Goal: Check status: Check status

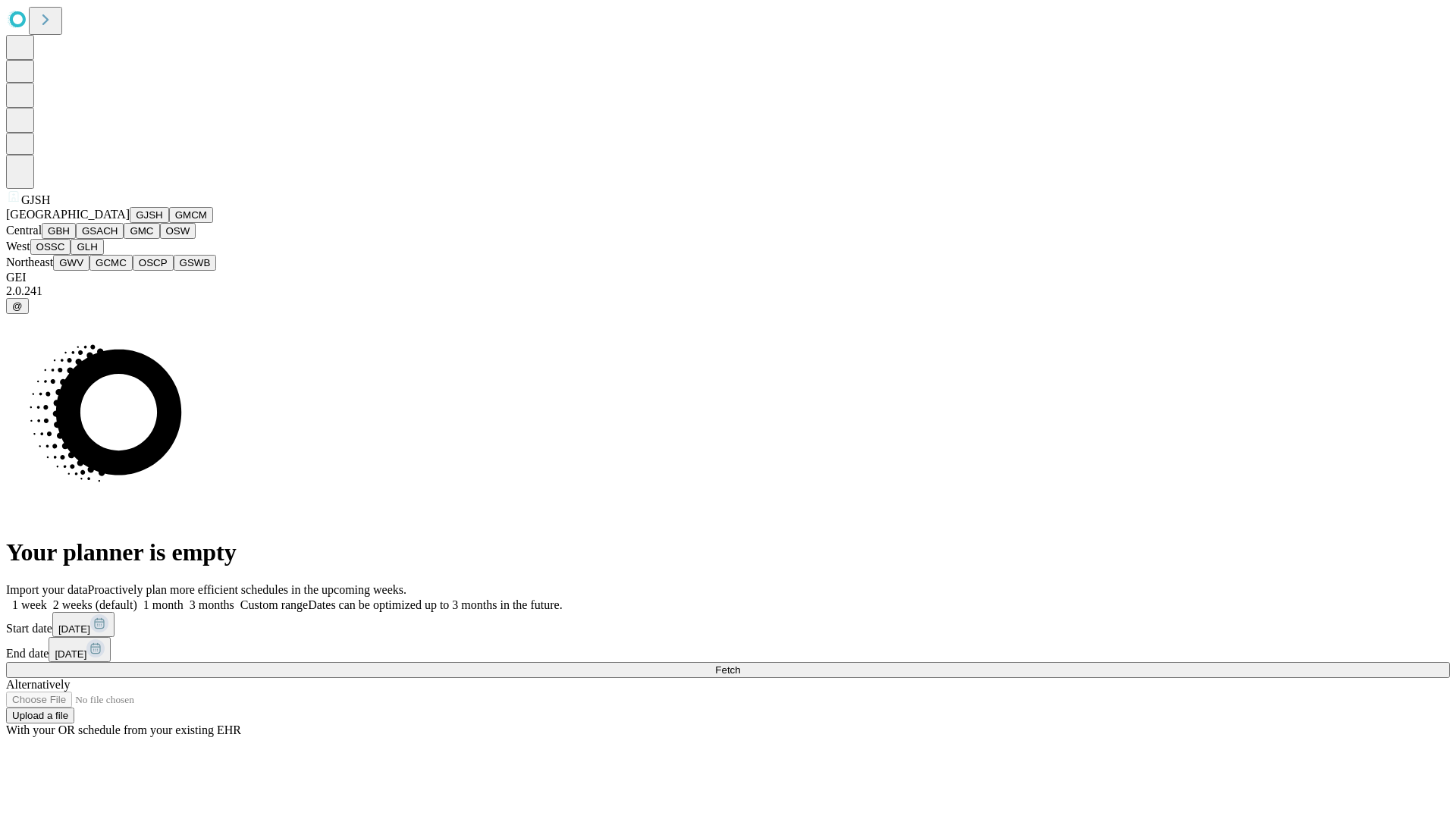
click at [130, 223] on button "GJSH" at bounding box center [149, 215] width 39 height 16
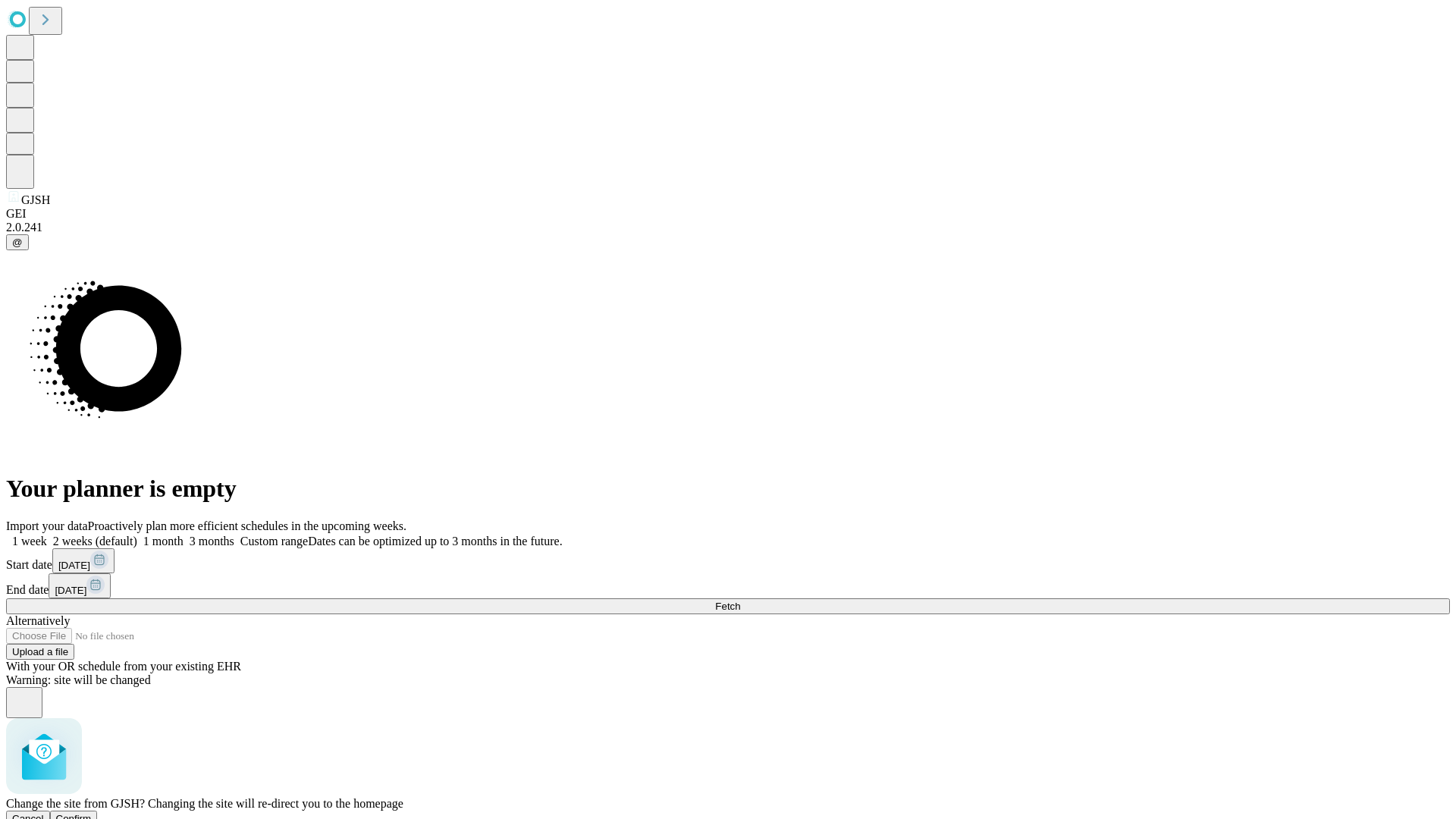
click at [91, 813] on span "Confirm" at bounding box center [73, 819] width 36 height 12
click at [184, 535] on label "1 month" at bounding box center [160, 541] width 47 height 13
click at [740, 600] on span "Fetch" at bounding box center [728, 606] width 25 height 12
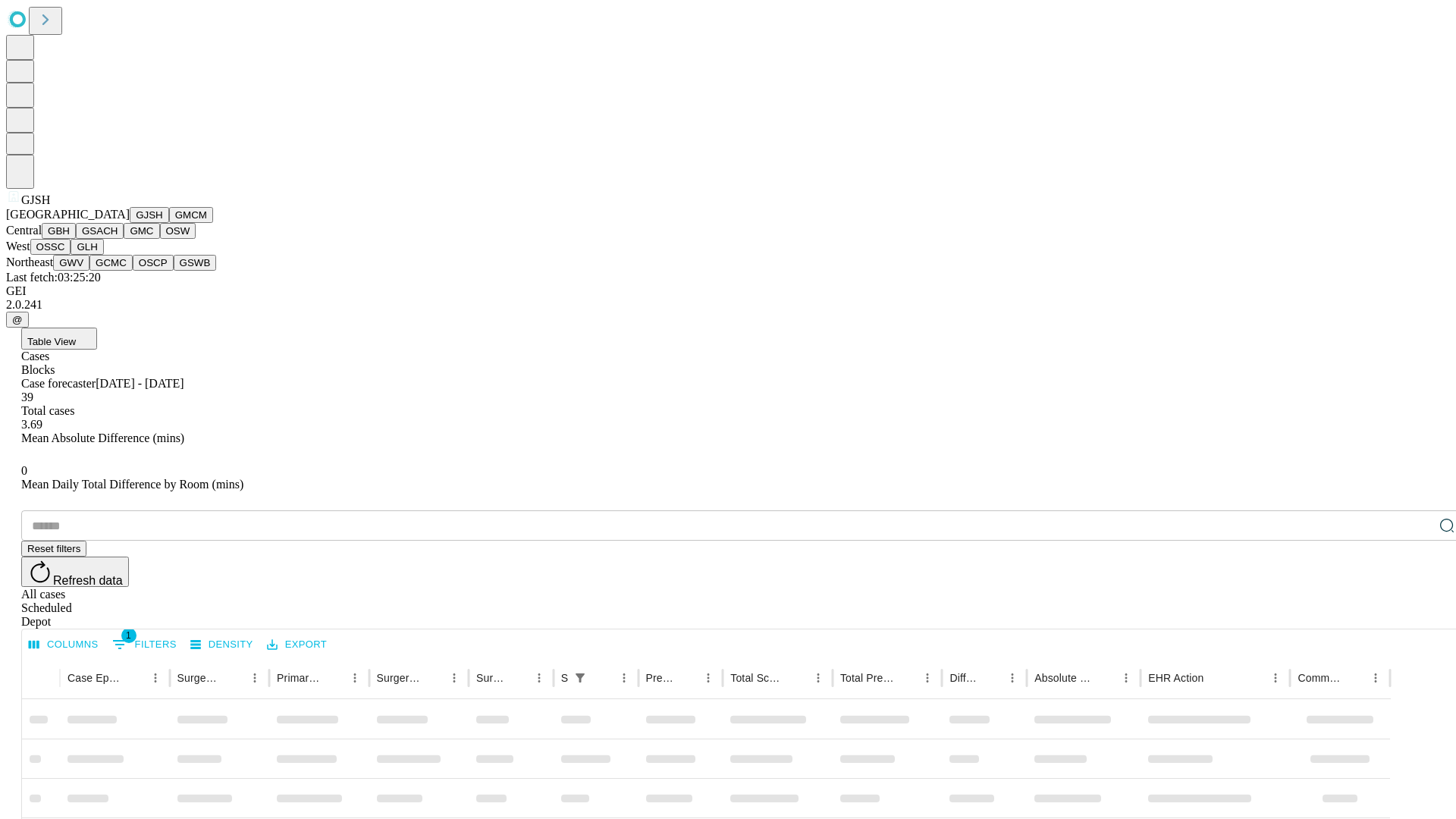
click at [169, 223] on button "GMCM" at bounding box center [190, 215] width 44 height 16
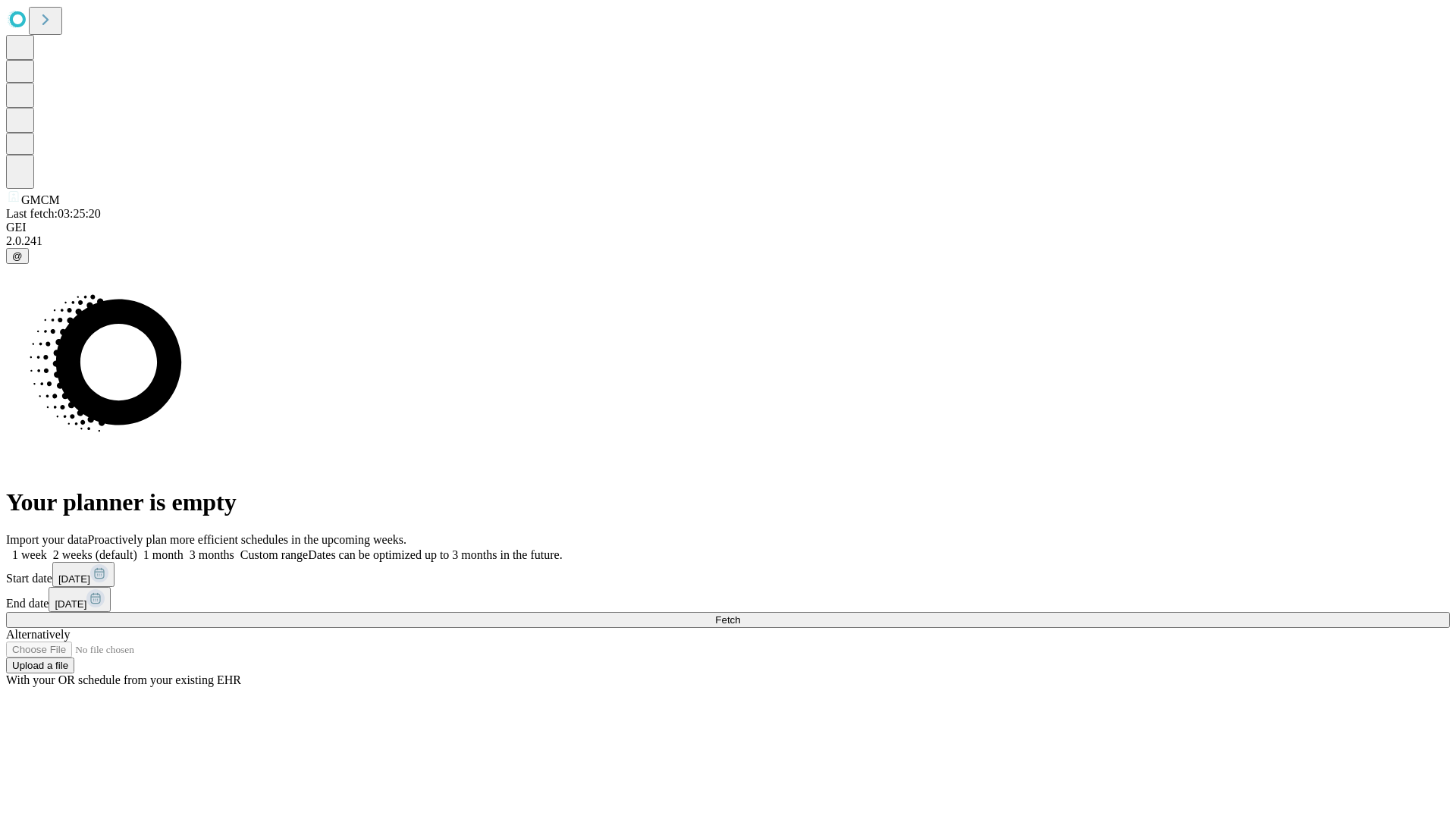
click at [184, 548] on label "1 month" at bounding box center [160, 555] width 47 height 13
click at [740, 614] on span "Fetch" at bounding box center [728, 620] width 25 height 12
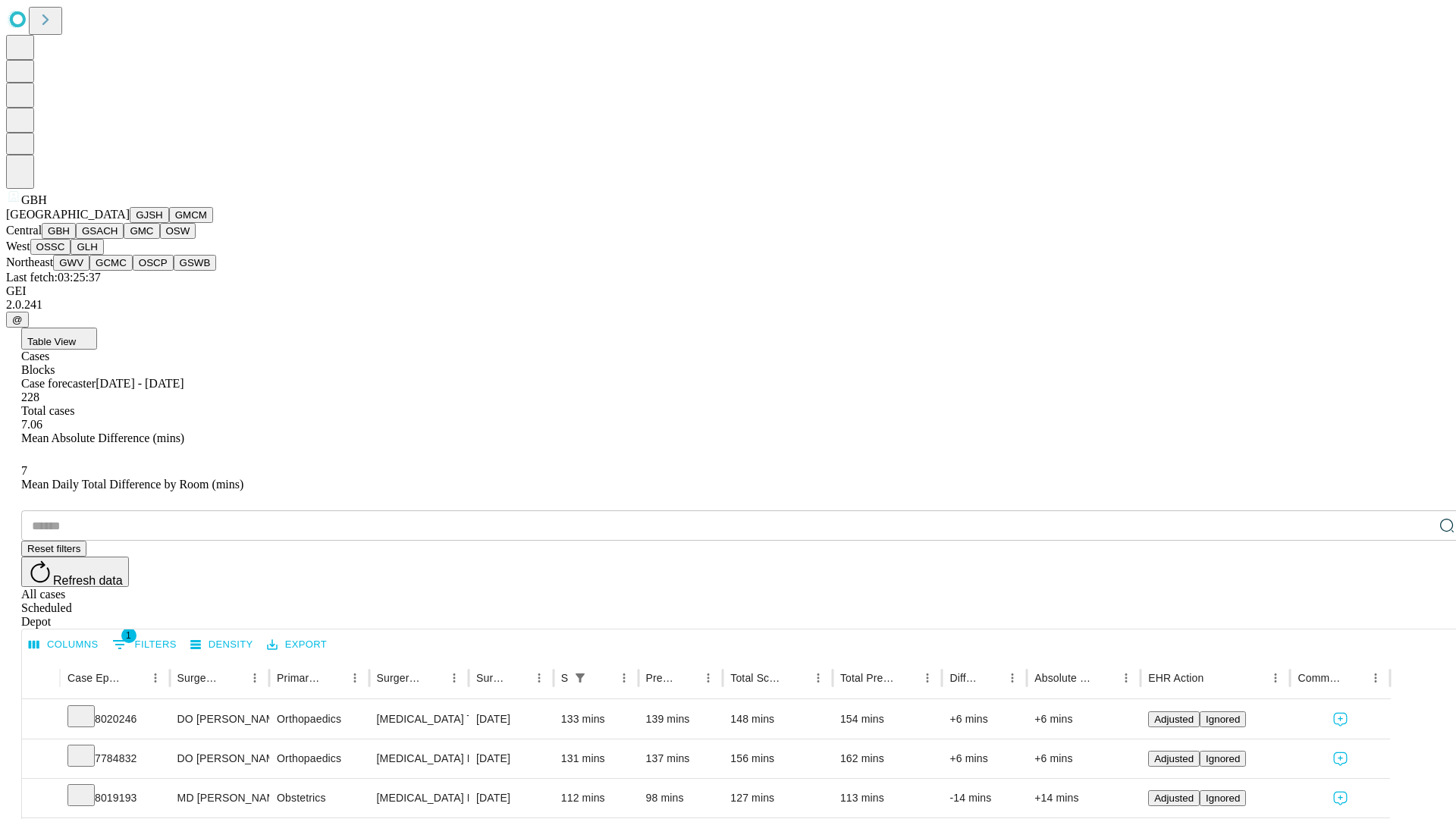
click at [117, 239] on button "GSACH" at bounding box center [99, 230] width 47 height 16
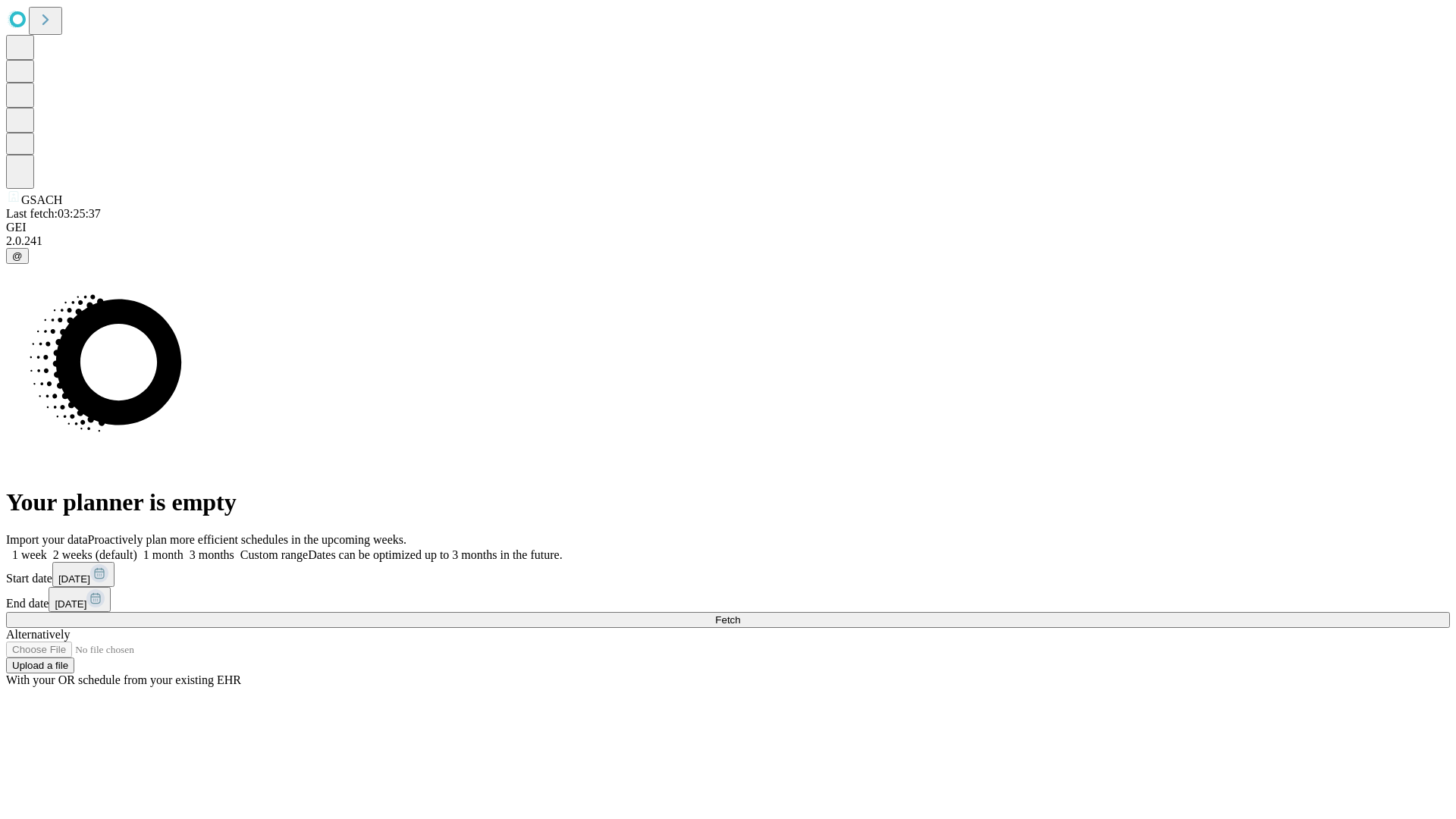
click at [740, 614] on span "Fetch" at bounding box center [728, 620] width 25 height 12
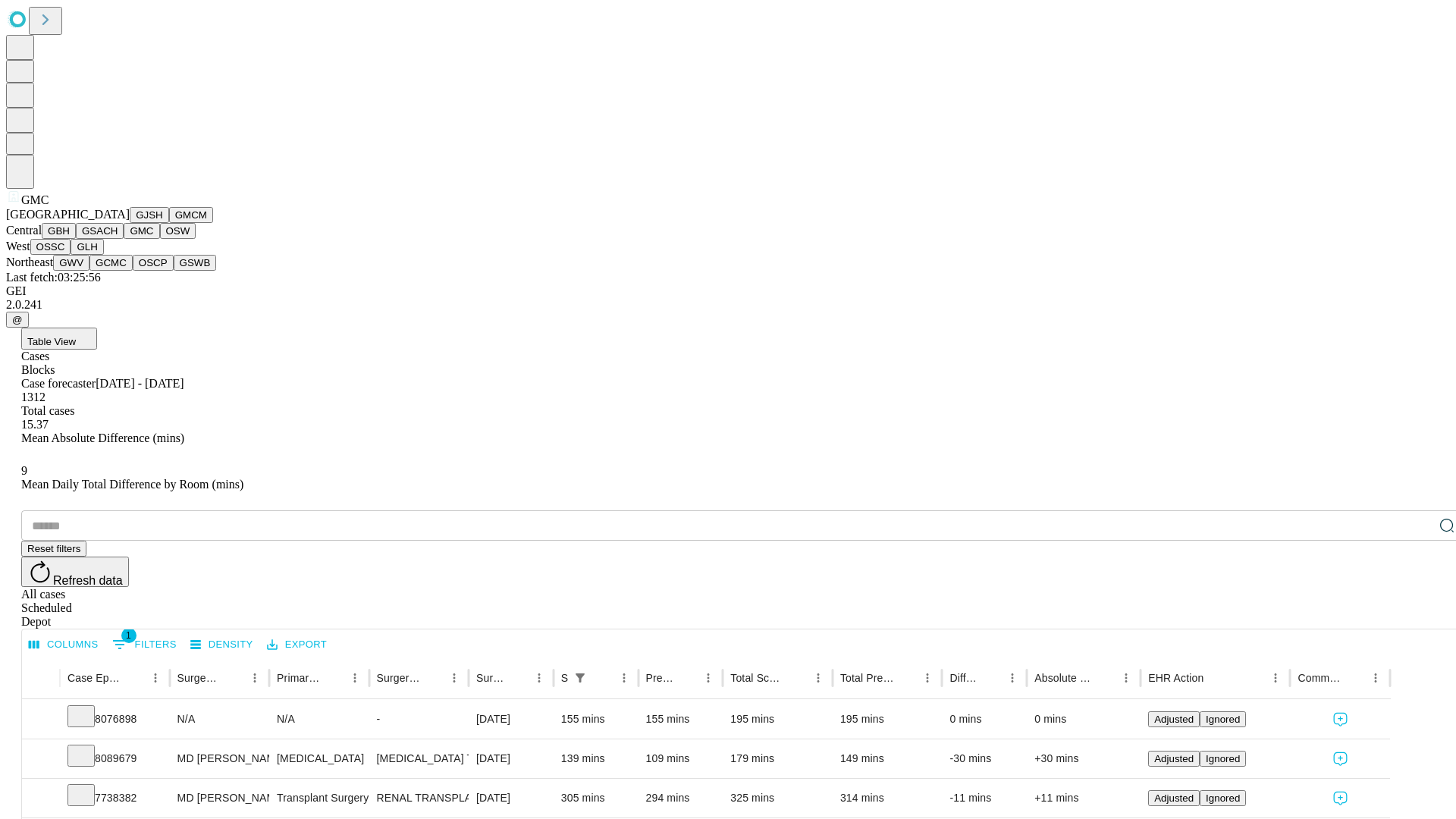
click at [160, 239] on button "OSW" at bounding box center [178, 230] width 37 height 16
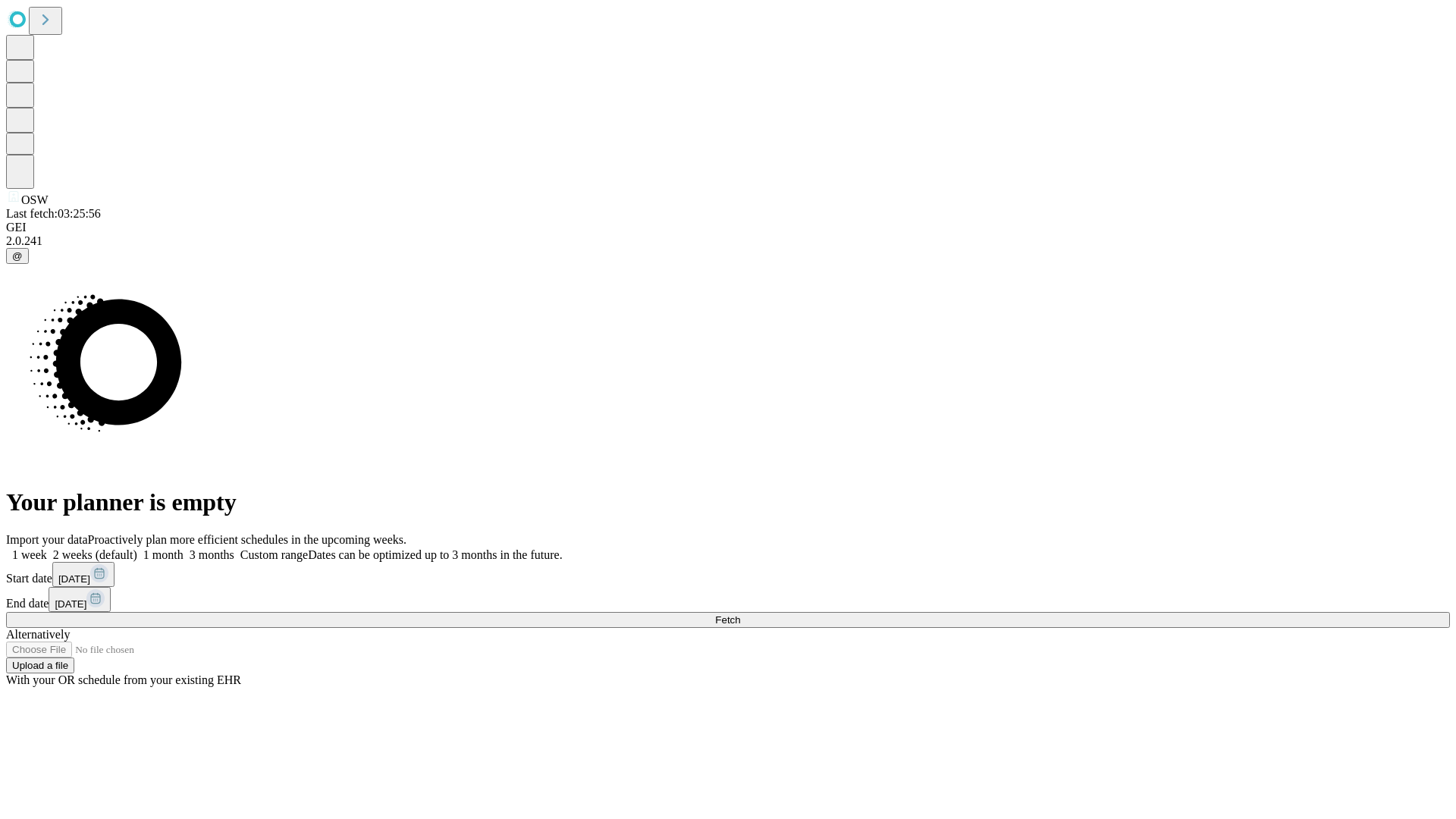
click at [184, 548] on label "1 month" at bounding box center [160, 555] width 47 height 13
click at [740, 614] on span "Fetch" at bounding box center [728, 620] width 25 height 12
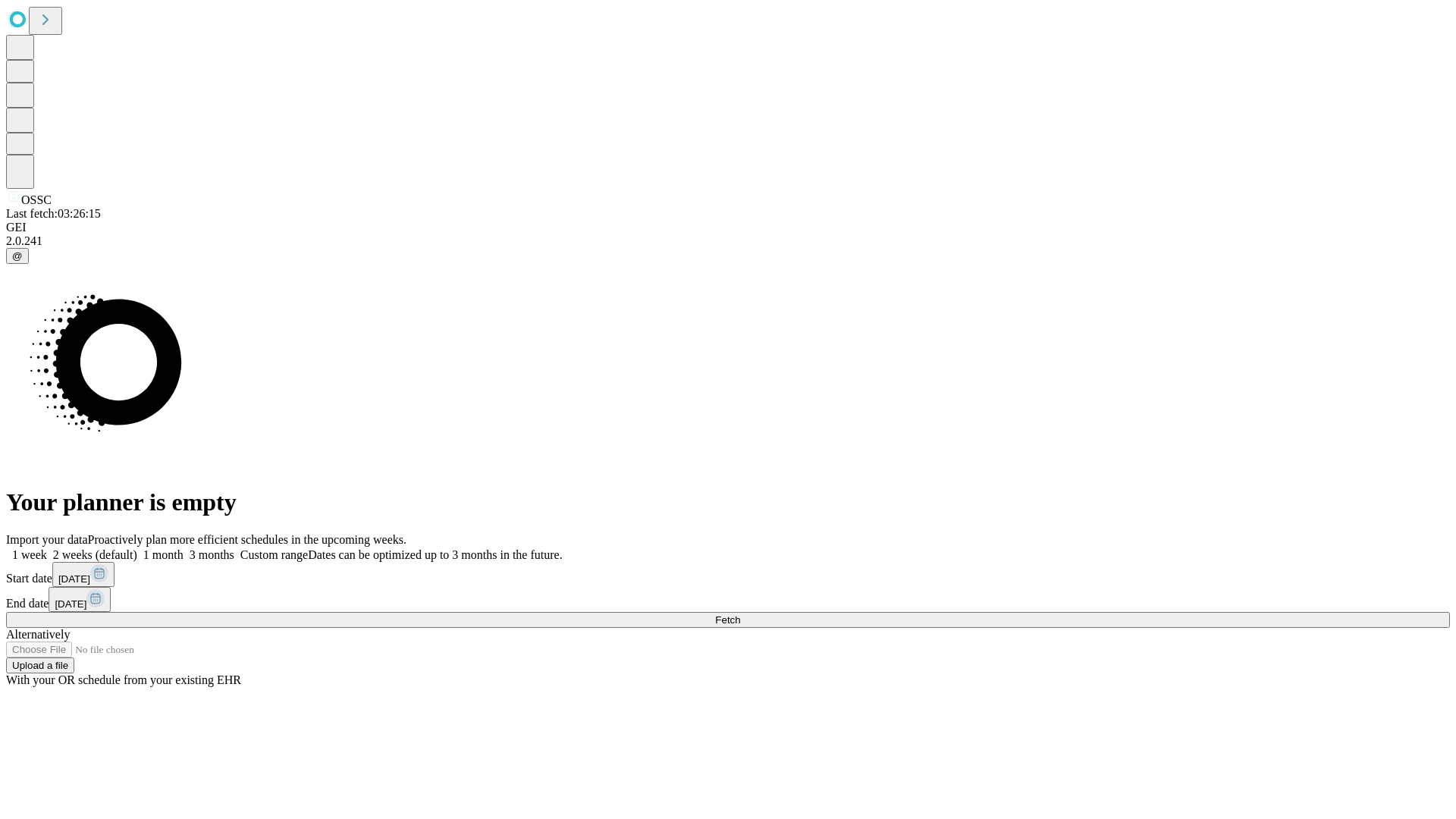
click at [184, 548] on label "1 month" at bounding box center [160, 555] width 47 height 13
click at [740, 614] on span "Fetch" at bounding box center [728, 620] width 25 height 12
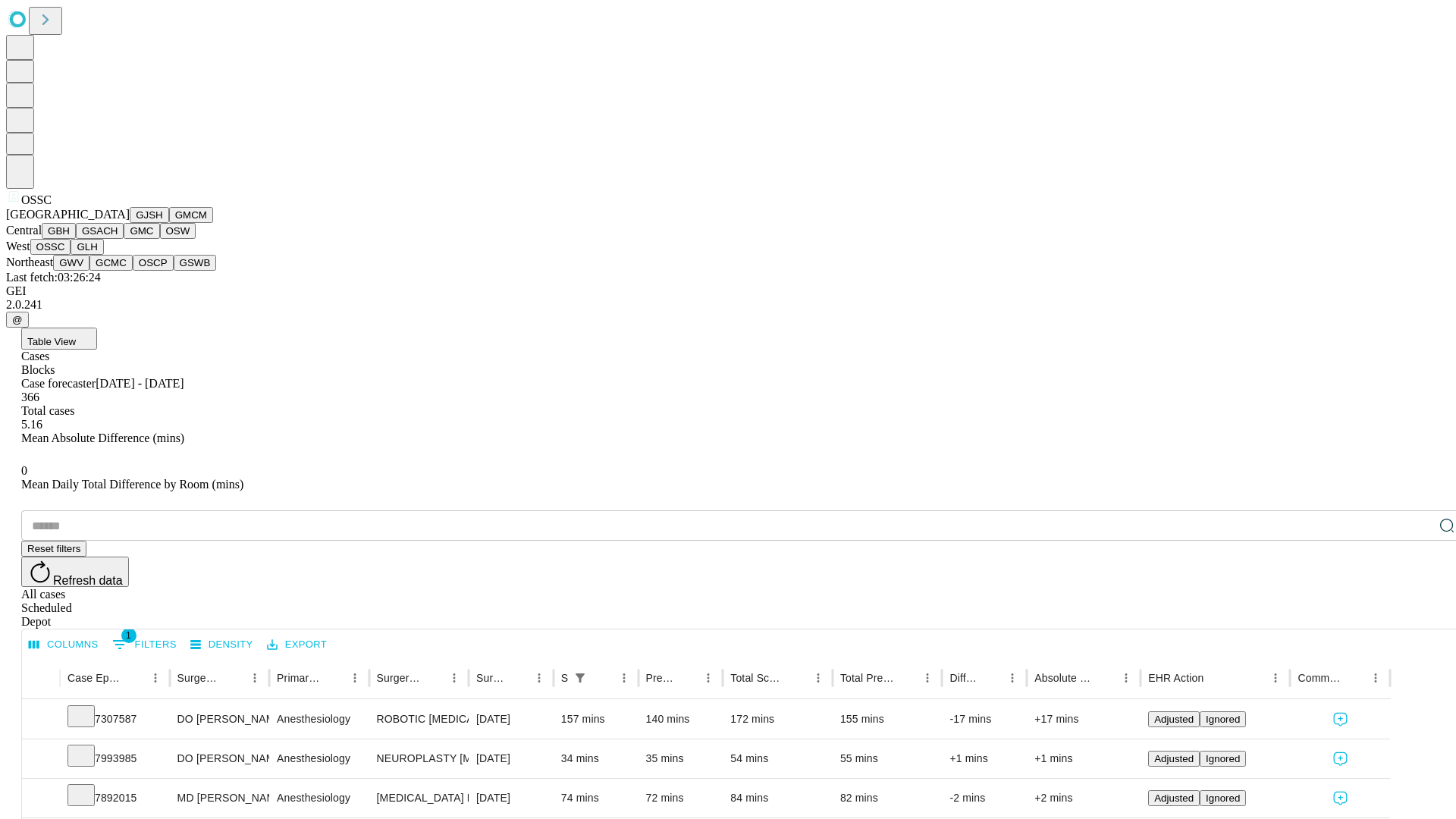
click at [103, 254] on button "GLH" at bounding box center [86, 246] width 32 height 16
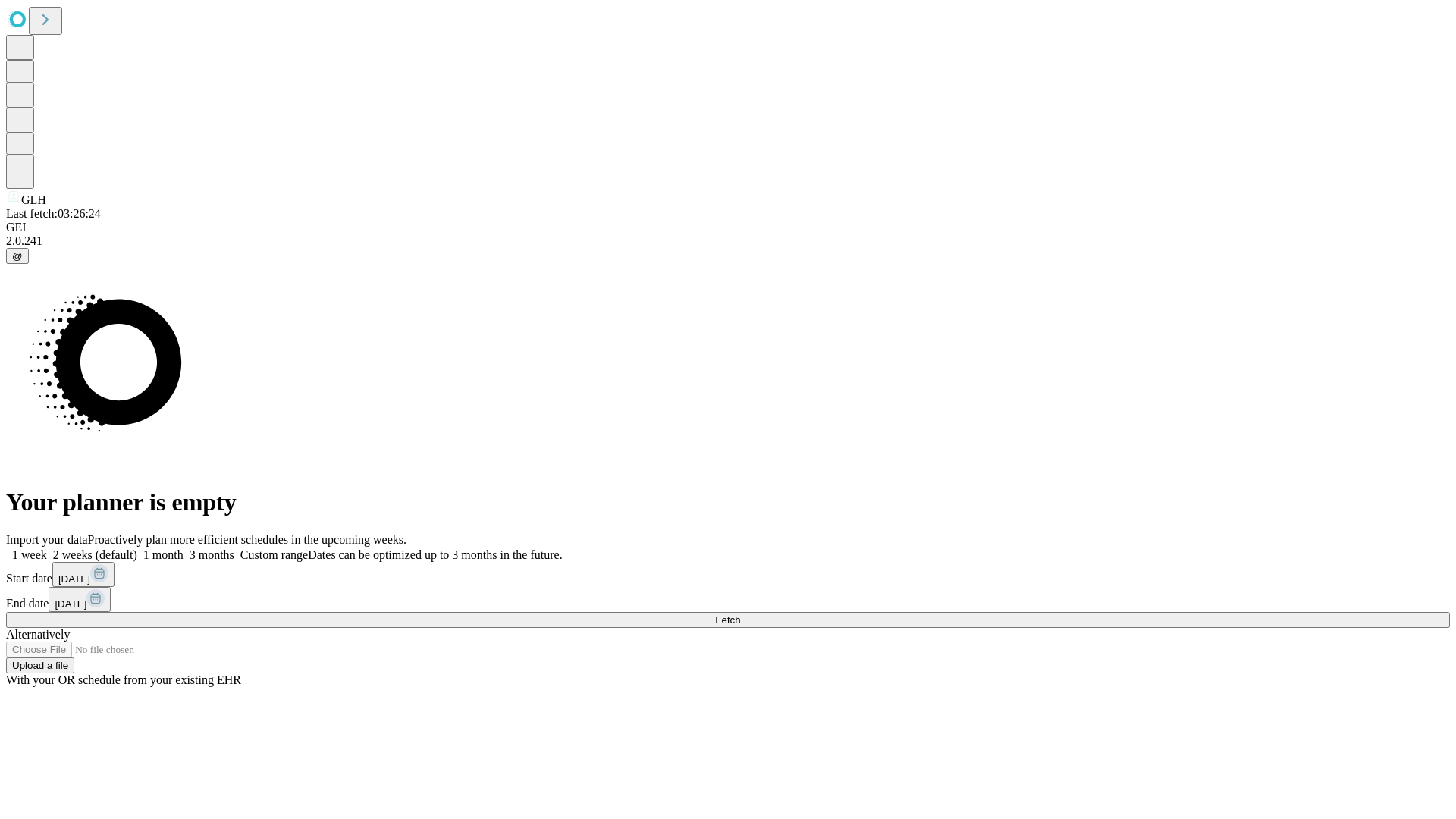
click at [184, 548] on label "1 month" at bounding box center [160, 555] width 47 height 13
click at [740, 614] on span "Fetch" at bounding box center [728, 620] width 25 height 12
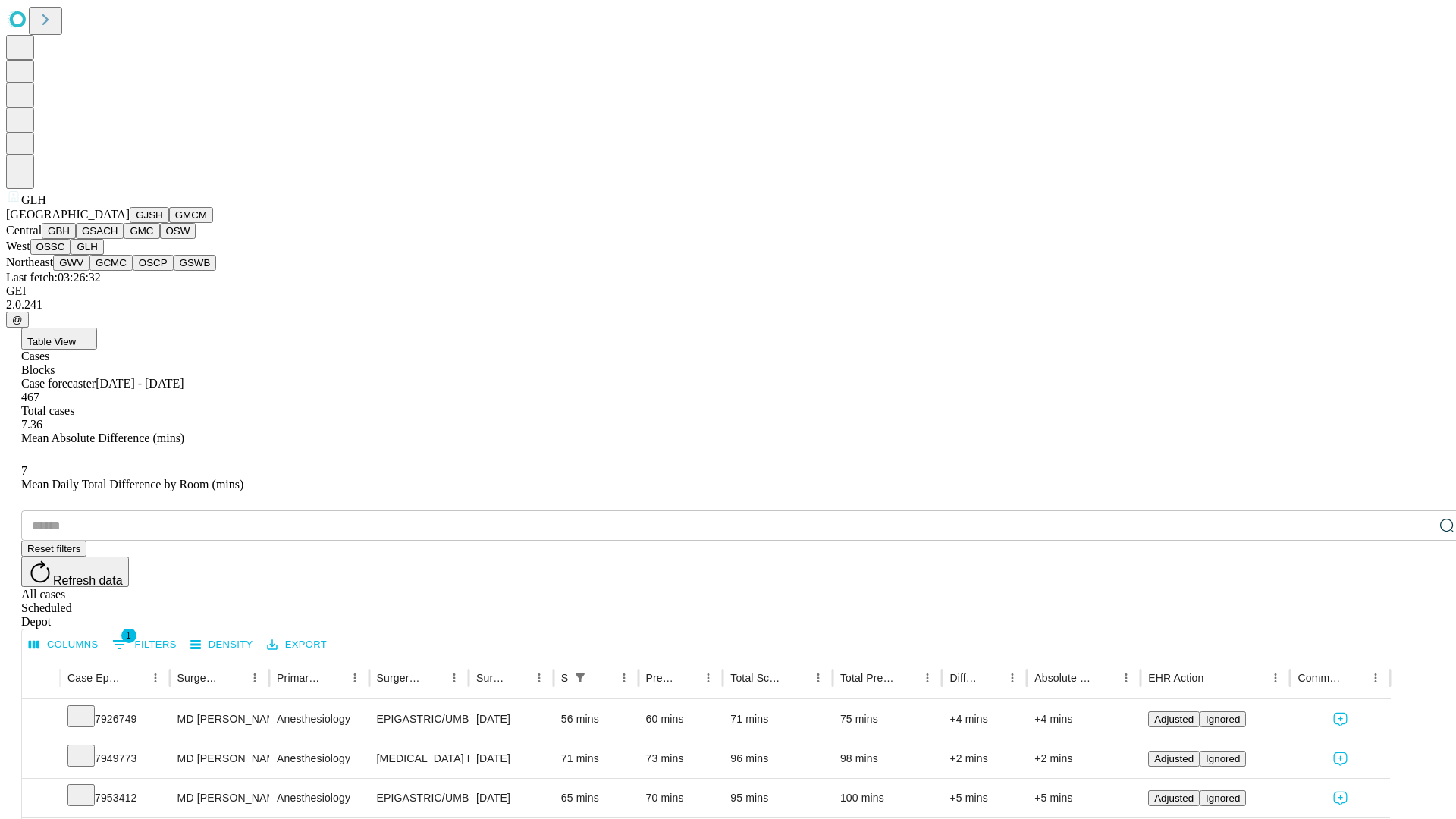
click at [90, 271] on button "GWV" at bounding box center [72, 262] width 37 height 16
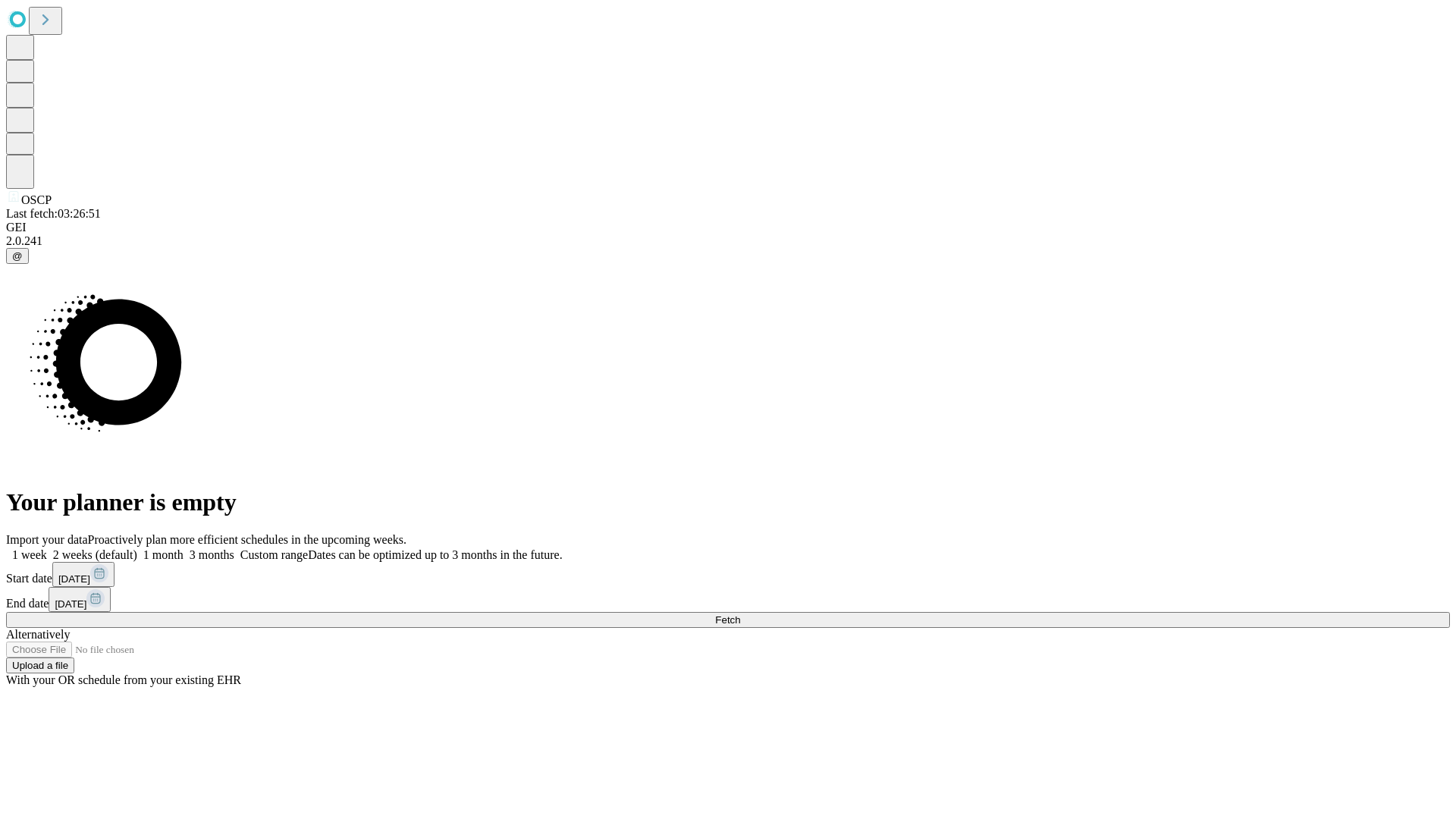
click at [184, 548] on label "1 month" at bounding box center [160, 555] width 47 height 13
click at [740, 614] on span "Fetch" at bounding box center [728, 620] width 25 height 12
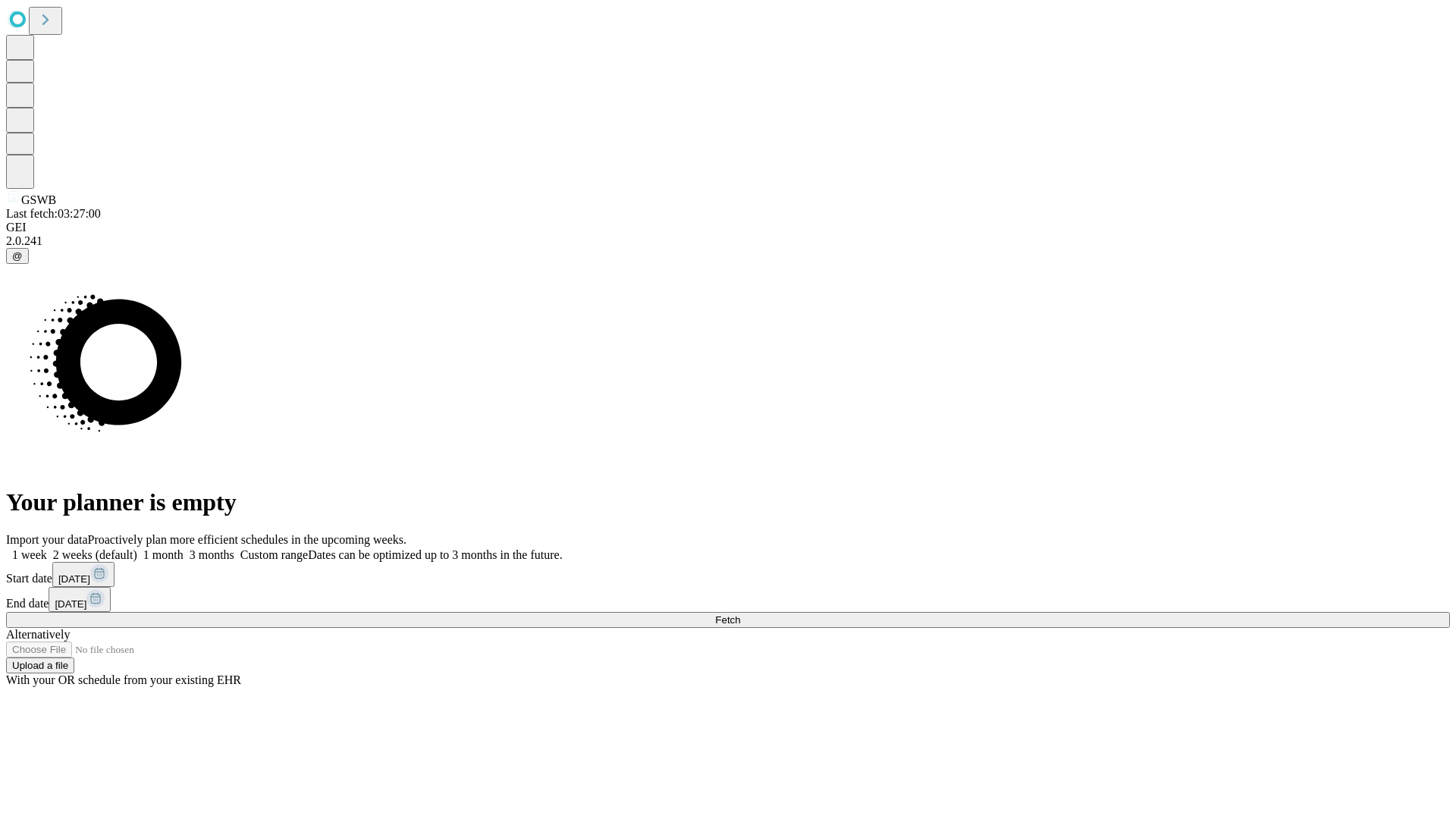
click at [740, 614] on span "Fetch" at bounding box center [728, 620] width 25 height 12
